Goal: Information Seeking & Learning: Check status

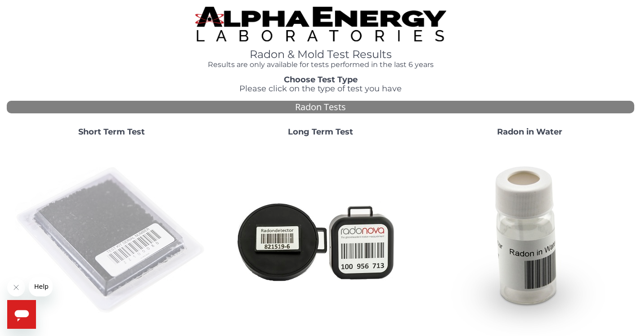
click at [110, 221] on img at bounding box center [111, 240] width 193 height 193
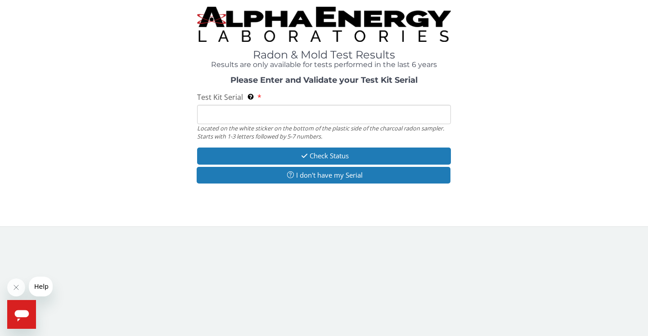
click at [259, 109] on input "Test Kit Serial Located on the white sticker on the bottom of the plastic side …" at bounding box center [324, 114] width 254 height 19
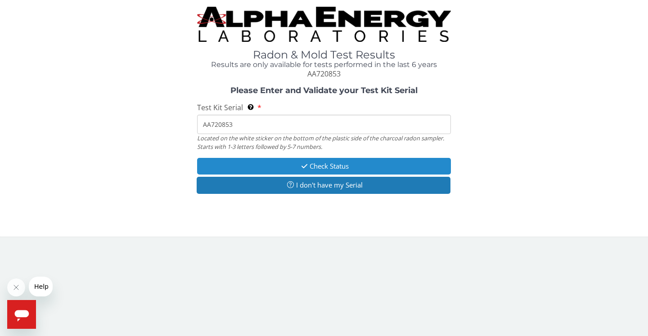
type input "AA720853"
click at [324, 163] on button "Check Status" at bounding box center [324, 166] width 254 height 17
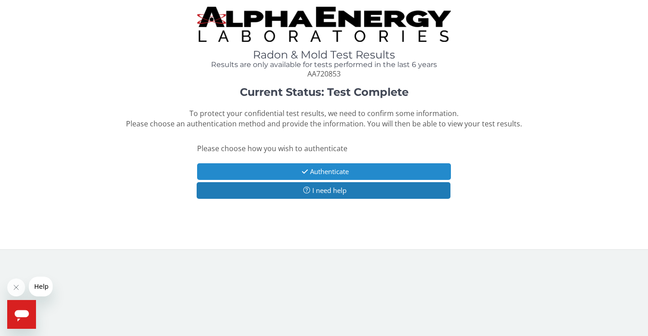
click at [327, 171] on button "Authenticate" at bounding box center [324, 171] width 254 height 17
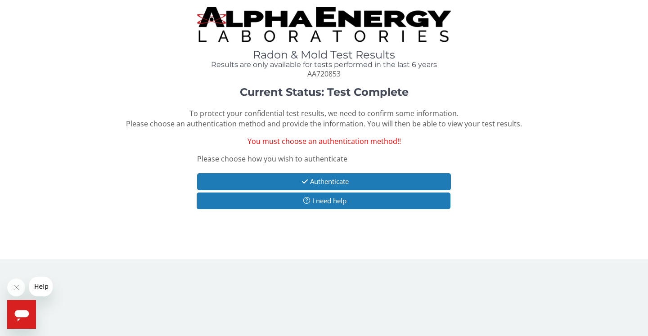
click at [358, 141] on span "You must choose an authentication method!!" at bounding box center [323, 141] width 153 height 10
click at [525, 207] on div "Current Status: Test Complete To protect your confidential test results, we nee…" at bounding box center [324, 152] width 634 height 132
click at [15, 288] on icon "Close message from company" at bounding box center [16, 287] width 4 height 4
click at [350, 138] on span "You must choose an authentication method!!" at bounding box center [323, 141] width 153 height 10
click at [213, 135] on div "Current Status: Test Complete To protect your confidential test results, we nee…" at bounding box center [324, 152] width 634 height 132
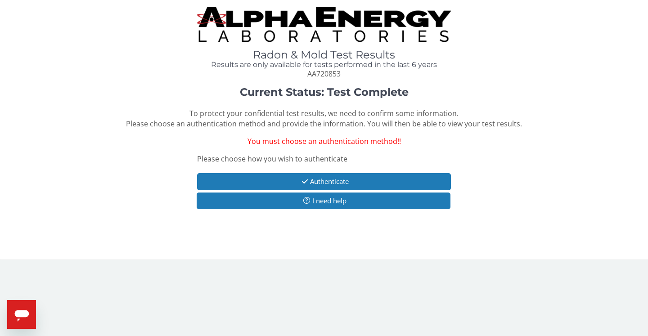
click at [275, 84] on div "Radon & Mold Test Results Results are only available for tests performed in the…" at bounding box center [324, 126] width 634 height 239
click at [319, 73] on span "AA720853" at bounding box center [323, 74] width 33 height 10
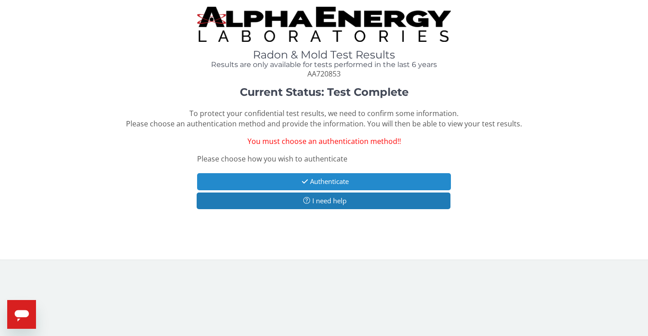
click at [339, 182] on button "Authenticate" at bounding box center [324, 181] width 254 height 17
click at [328, 181] on button "Authenticate" at bounding box center [324, 181] width 254 height 17
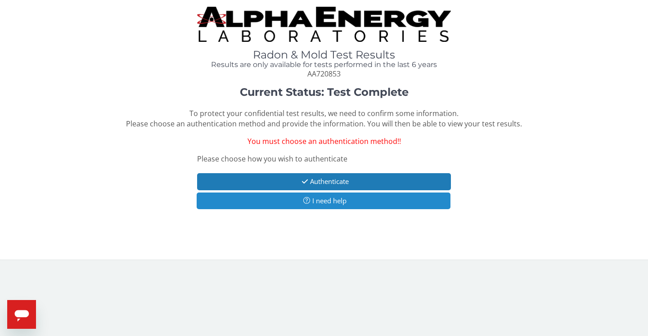
click at [326, 202] on button "I need help" at bounding box center [324, 201] width 254 height 17
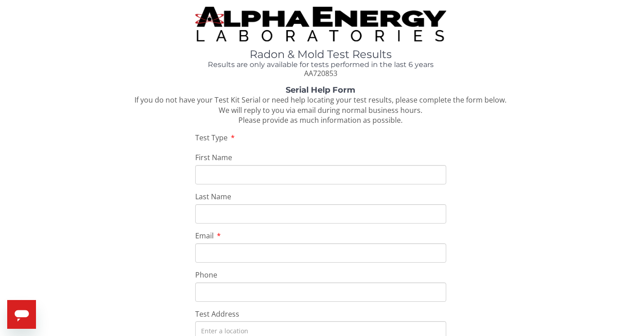
click at [240, 176] on input "First Name" at bounding box center [320, 174] width 251 height 19
type input "[PERSON_NAME]"
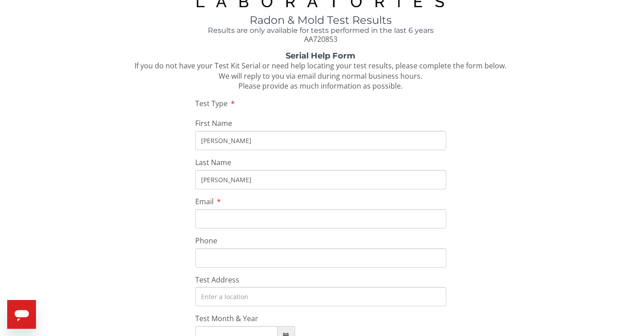
scroll to position [135, 0]
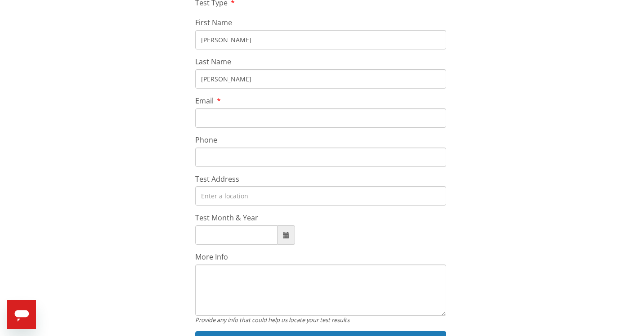
type input "[PERSON_NAME]"
click at [229, 116] on input "Email" at bounding box center [320, 117] width 251 height 19
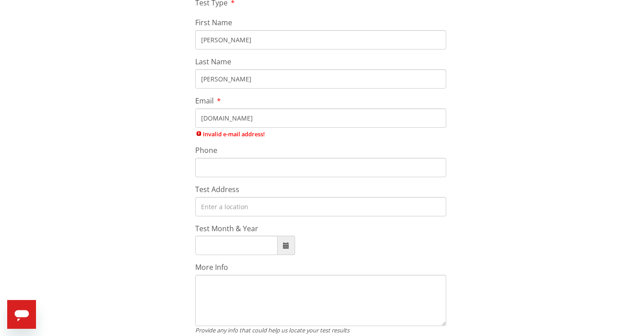
type input "[DOMAIN_NAME]"
